Goal: Check status

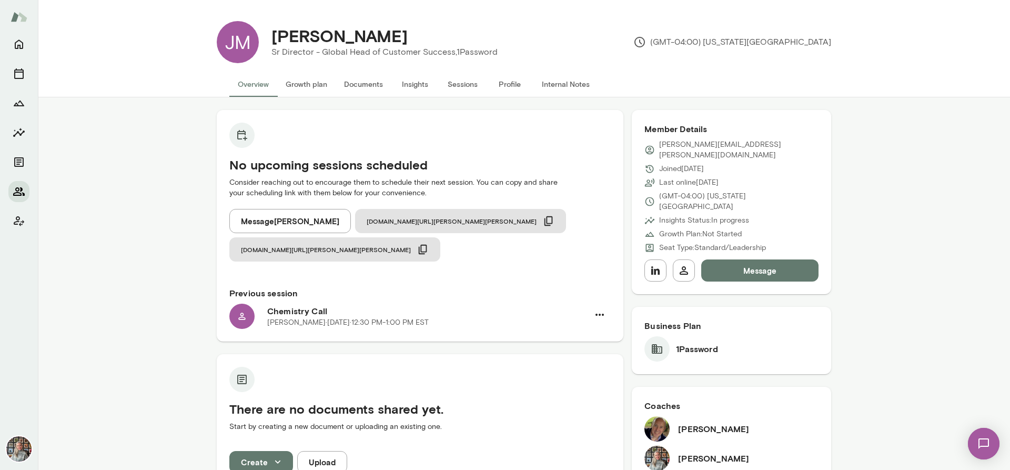
click at [26, 198] on button "Members" at bounding box center [18, 191] width 21 height 21
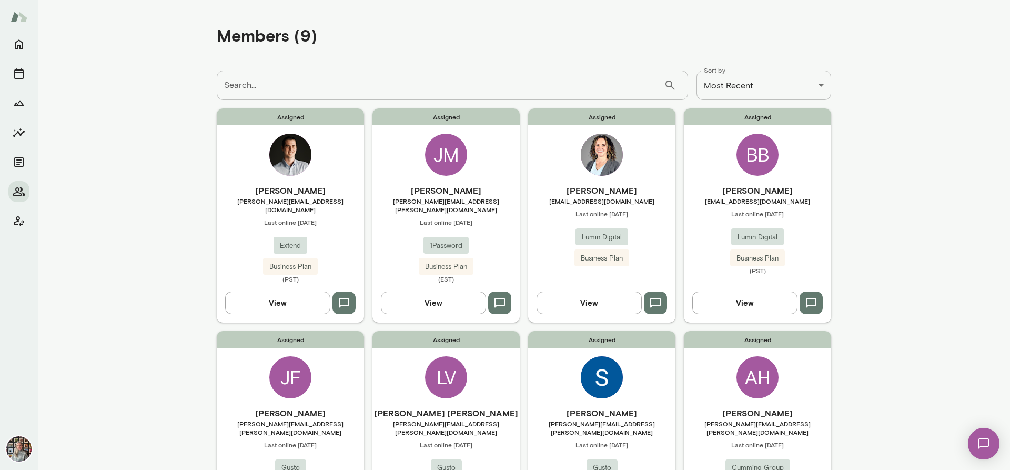
scroll to position [301, 0]
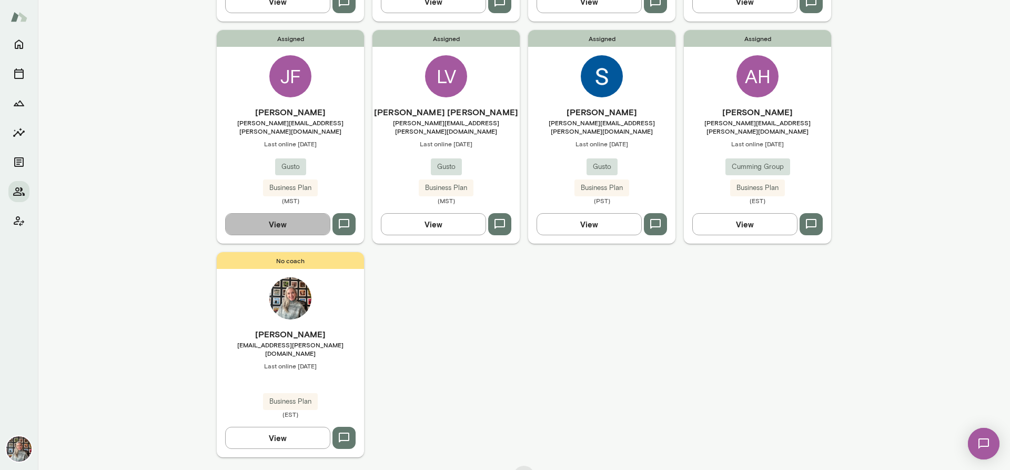
click at [238, 213] on button "View" at bounding box center [277, 224] width 105 height 22
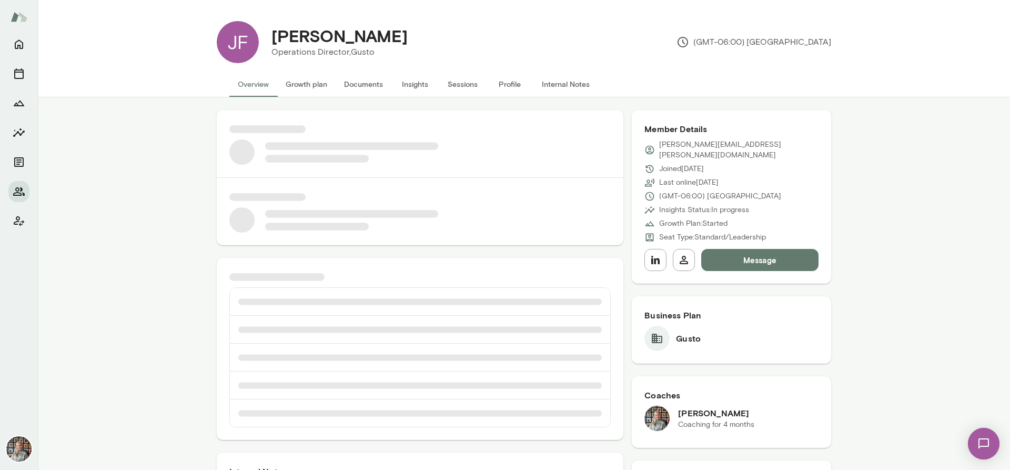
click at [462, 82] on button "Sessions" at bounding box center [462, 84] width 47 height 25
